Goal: Navigation & Orientation: Locate item on page

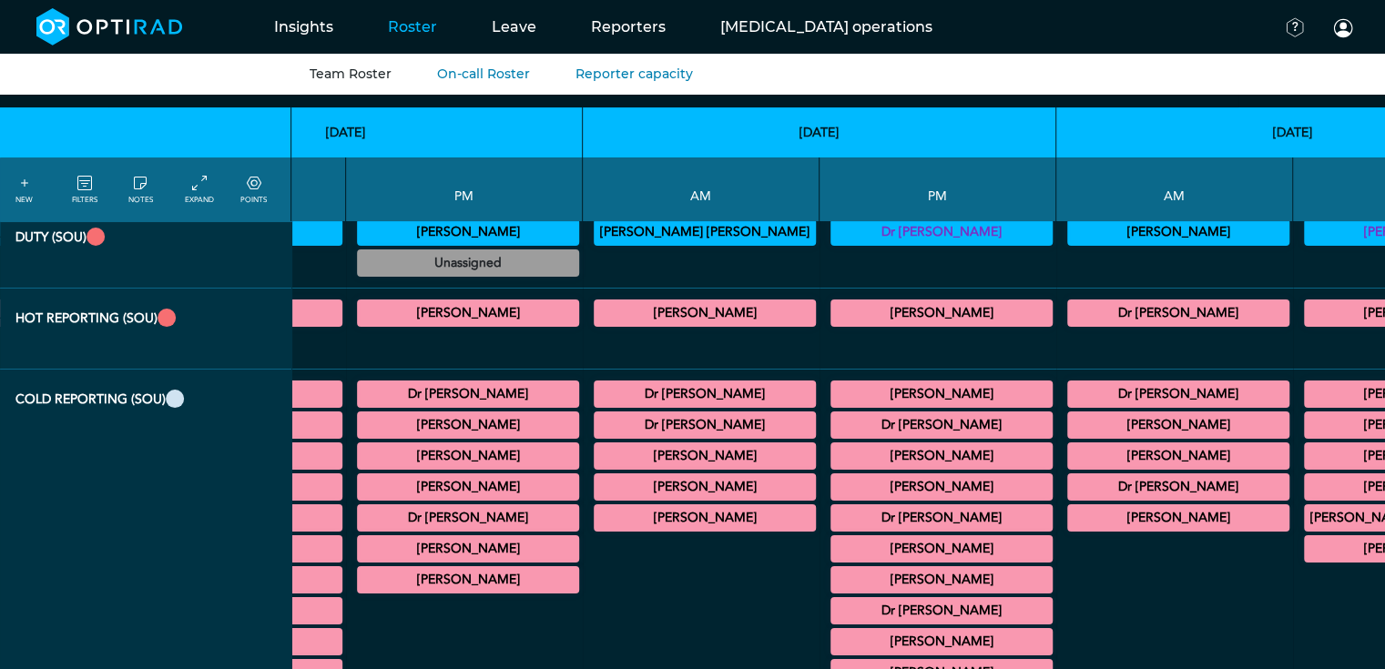
scroll to position [108, 699]
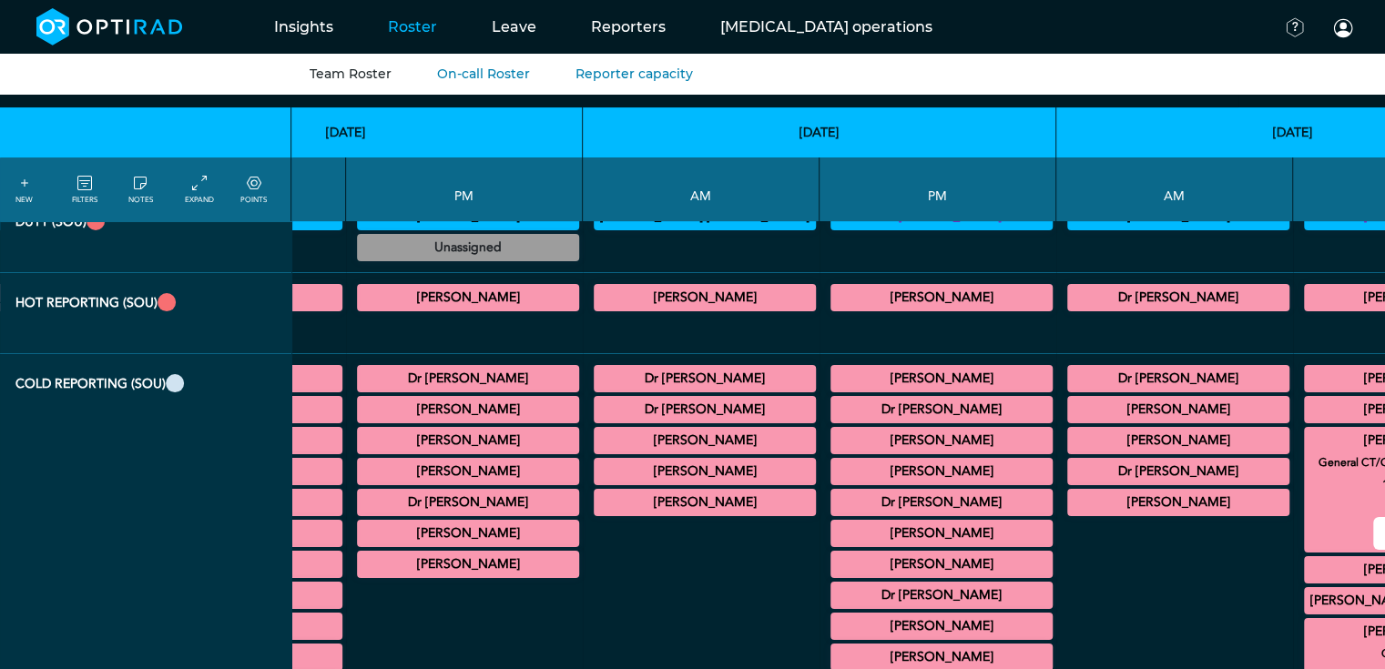
scroll to position [106, 699]
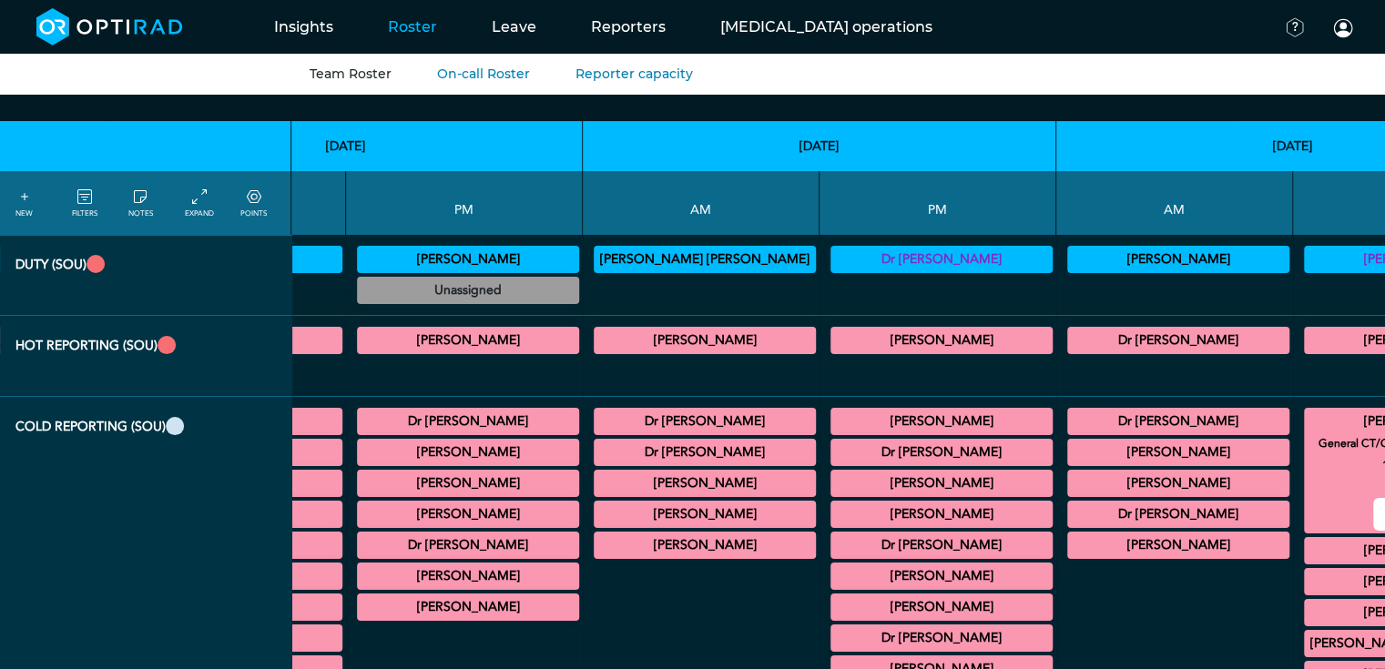
scroll to position [80, 699]
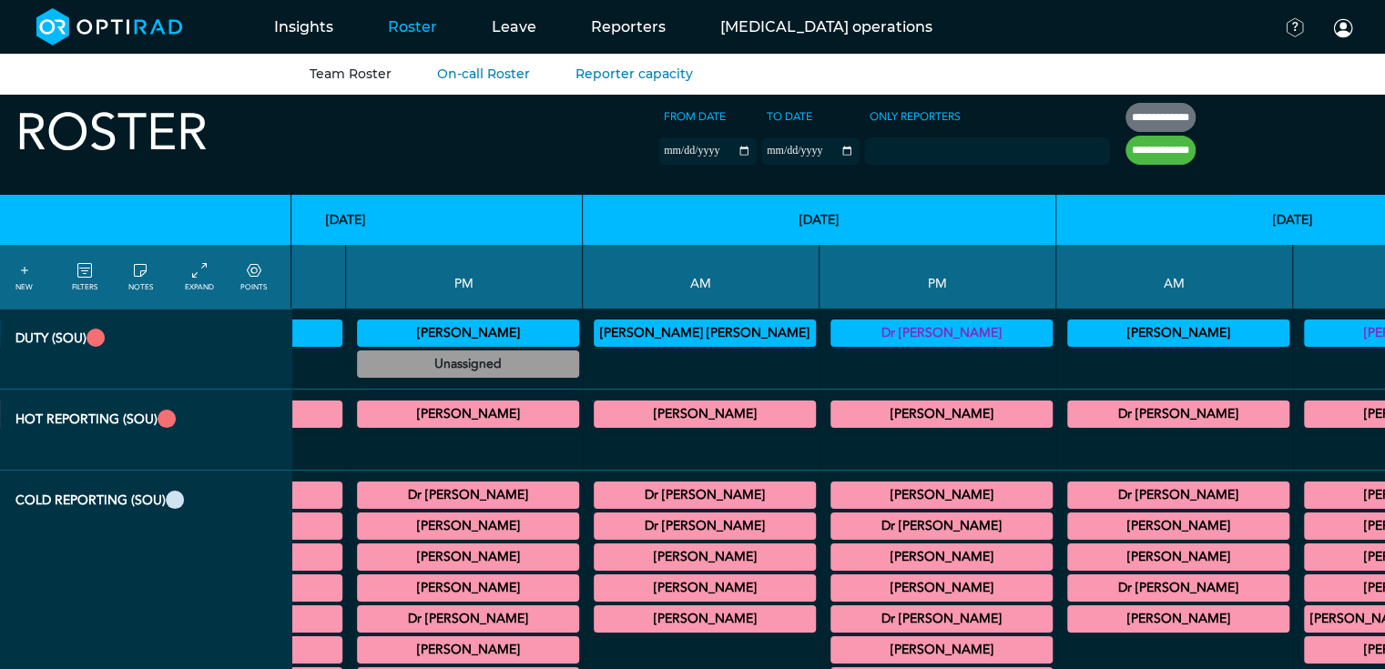
scroll to position [0, 699]
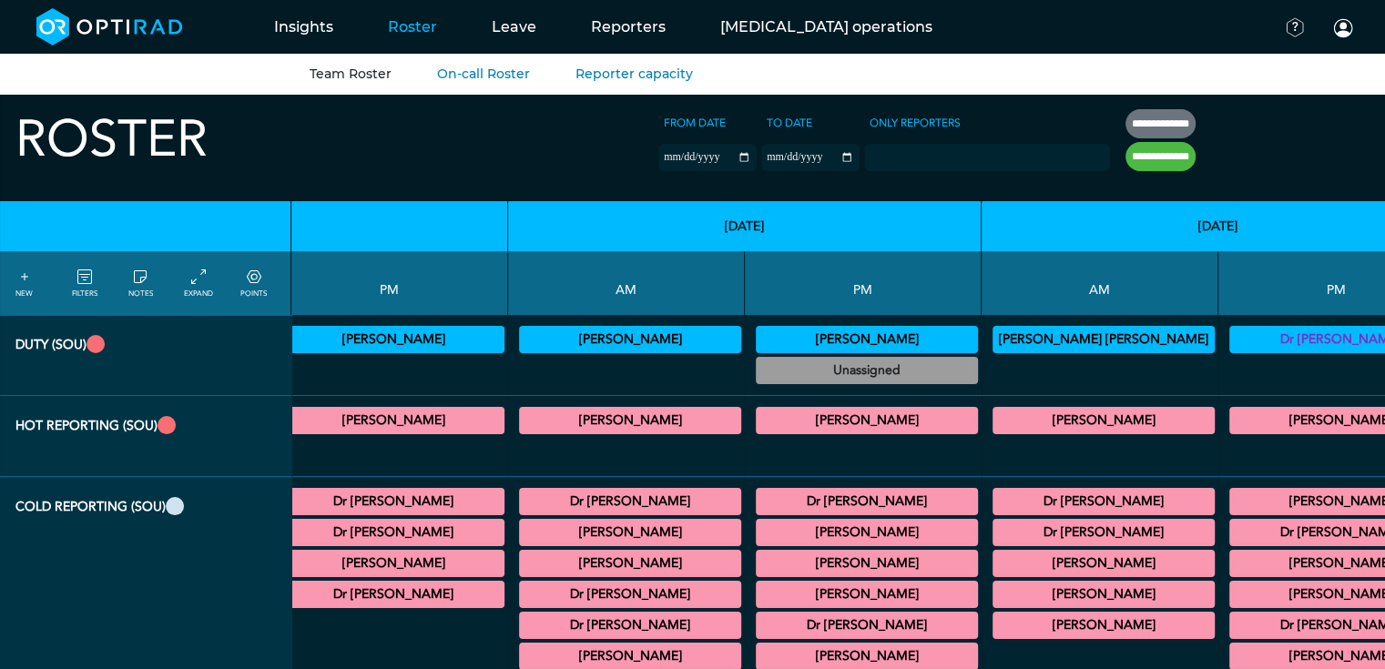
scroll to position [0, 0]
